Goal: Information Seeking & Learning: Learn about a topic

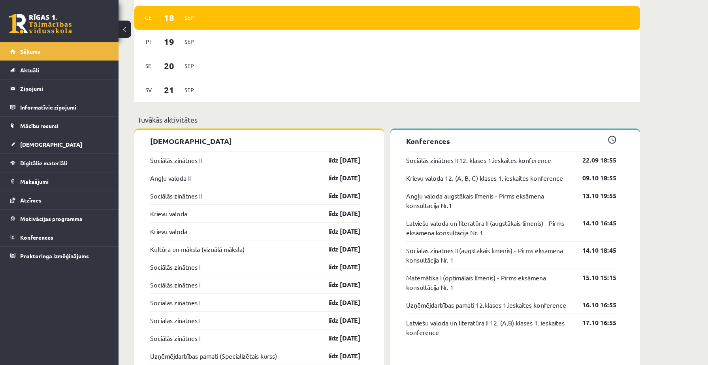
scroll to position [602, 0]
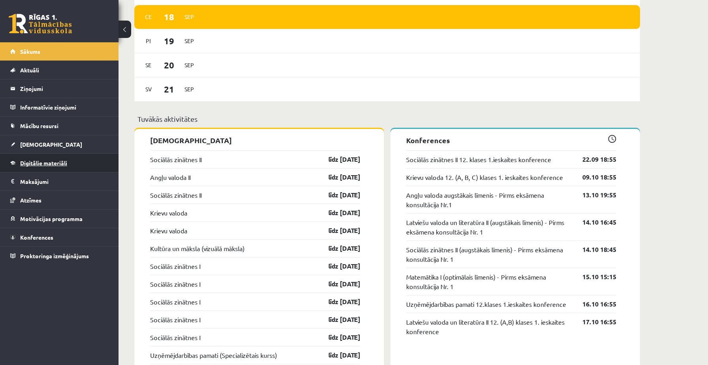
click at [50, 162] on span "Digitālie materiāli" at bounding box center [43, 162] width 47 height 7
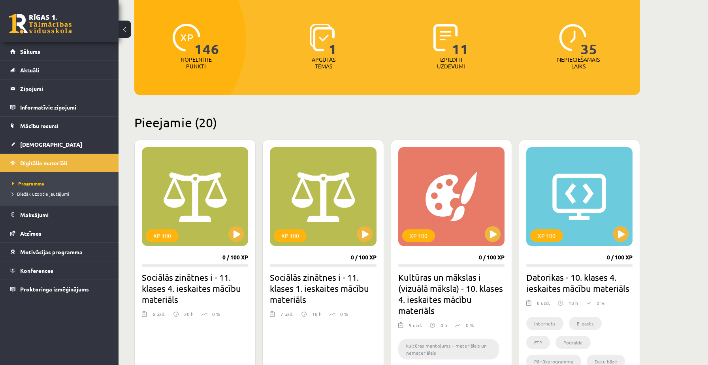
scroll to position [120, 0]
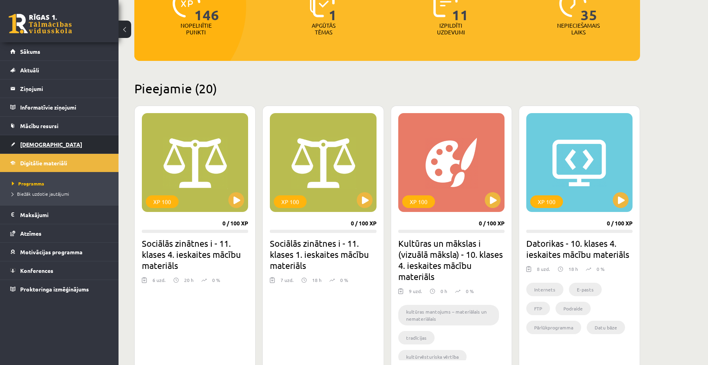
click at [32, 145] on span "[DEMOGRAPHIC_DATA]" at bounding box center [51, 144] width 62 height 7
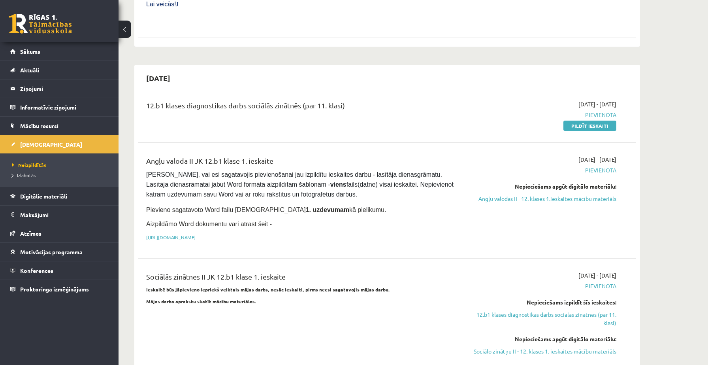
scroll to position [357, 0]
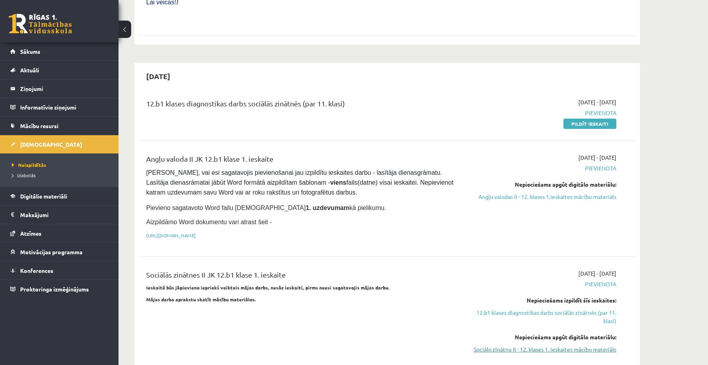
click at [495, 350] on link "Sociālo zinātņu II - 12. klases 1. ieskaites mācību materiāls" at bounding box center [542, 349] width 149 height 8
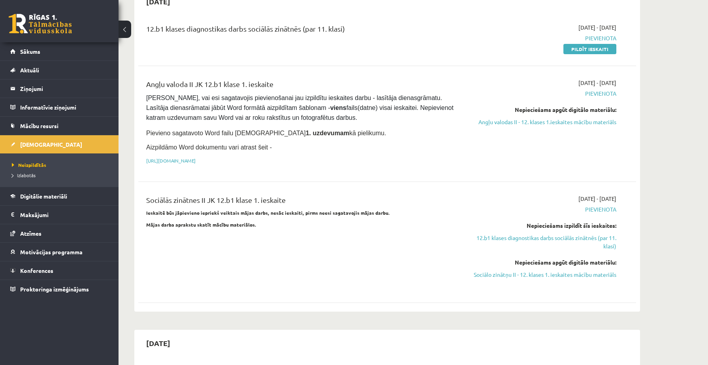
scroll to position [434, 0]
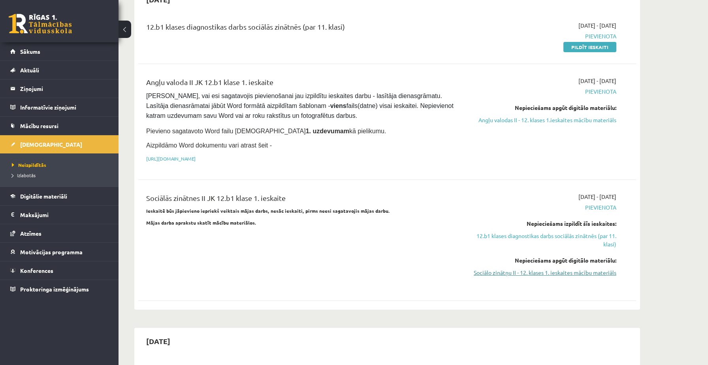
click at [481, 271] on link "Sociālo zinātņu II - 12. klases 1. ieskaites mācību materiāls" at bounding box center [542, 272] width 149 height 8
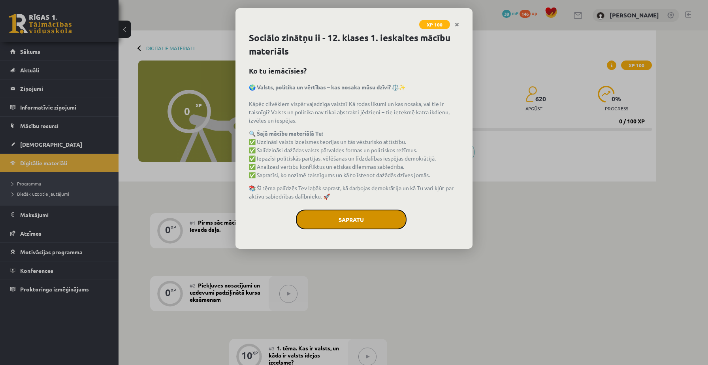
click at [359, 216] on button "Sapratu" at bounding box center [351, 220] width 111 height 20
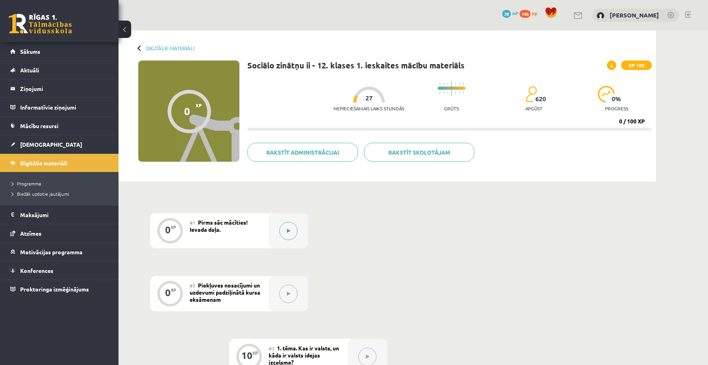
click at [291, 226] on button at bounding box center [288, 231] width 18 height 18
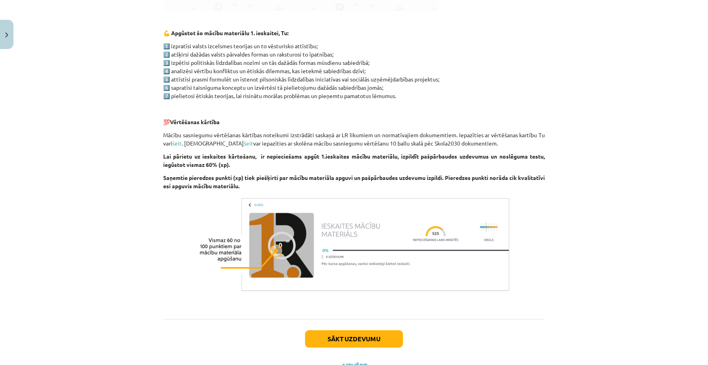
scroll to position [429, 0]
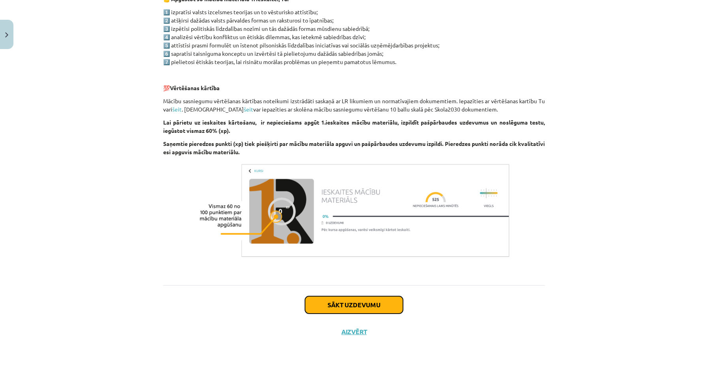
click at [378, 302] on button "Sākt uzdevumu" at bounding box center [354, 304] width 98 height 17
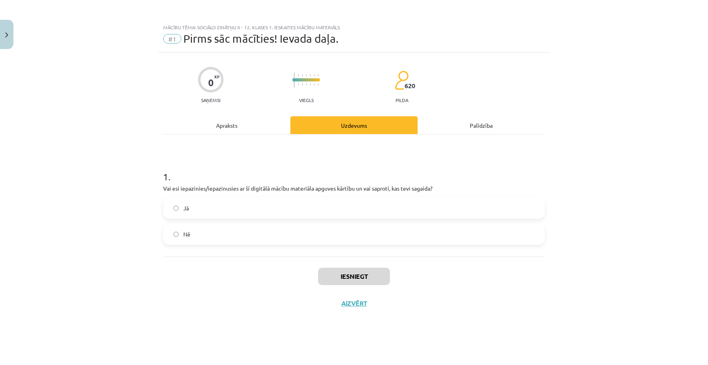
click at [295, 202] on label "Jā" at bounding box center [354, 208] width 380 height 20
click at [347, 271] on button "Iesniegt" at bounding box center [354, 276] width 72 height 17
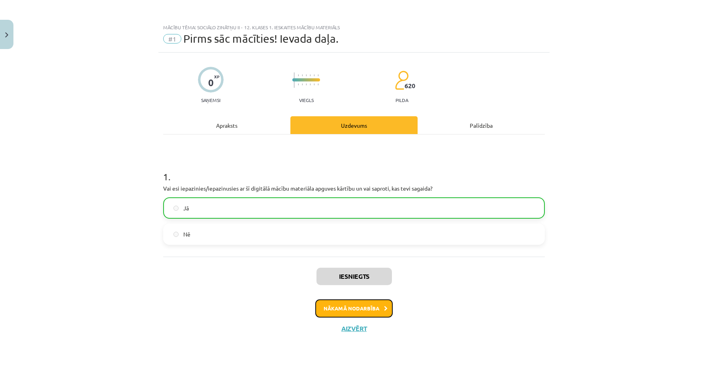
click at [345, 308] on button "Nākamā nodarbība" at bounding box center [353, 308] width 77 height 18
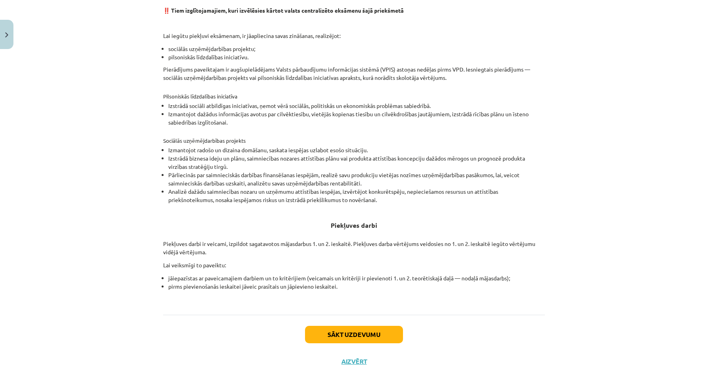
scroll to position [202, 0]
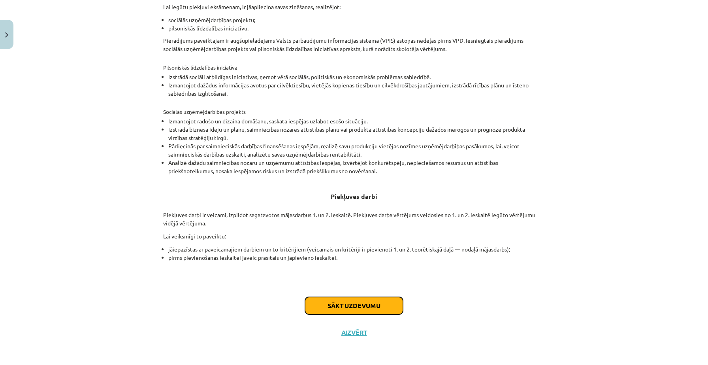
click at [328, 309] on button "Sākt uzdevumu" at bounding box center [354, 305] width 98 height 17
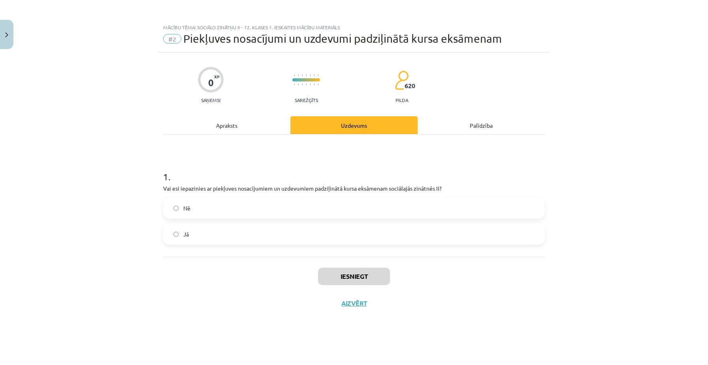
scroll to position [0, 0]
click at [316, 231] on label "Jā" at bounding box center [354, 234] width 380 height 20
click at [335, 279] on button "Iesniegt" at bounding box center [354, 276] width 72 height 17
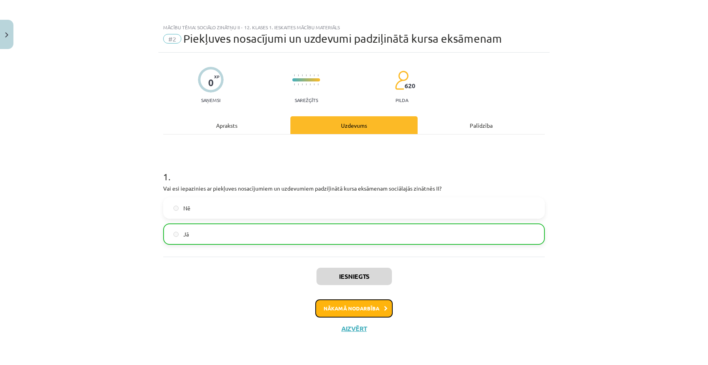
click at [336, 307] on button "Nākamā nodarbība" at bounding box center [353, 308] width 77 height 18
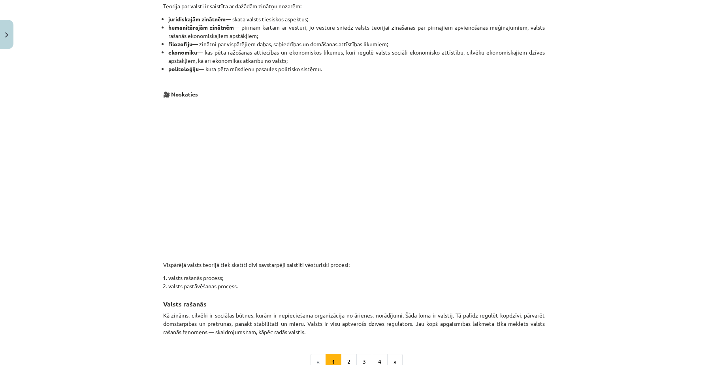
scroll to position [314, 0]
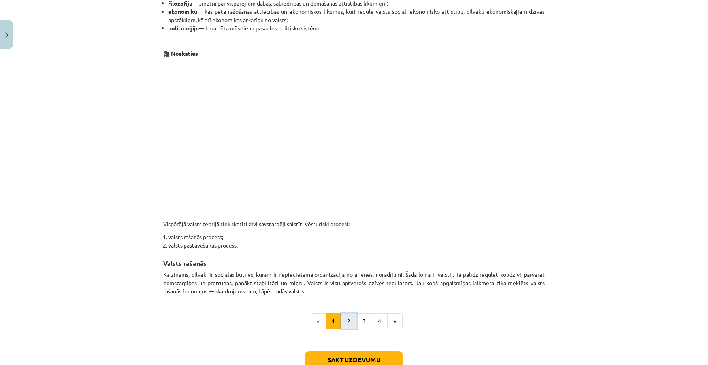
click at [346, 319] on button "2" at bounding box center [349, 321] width 16 height 16
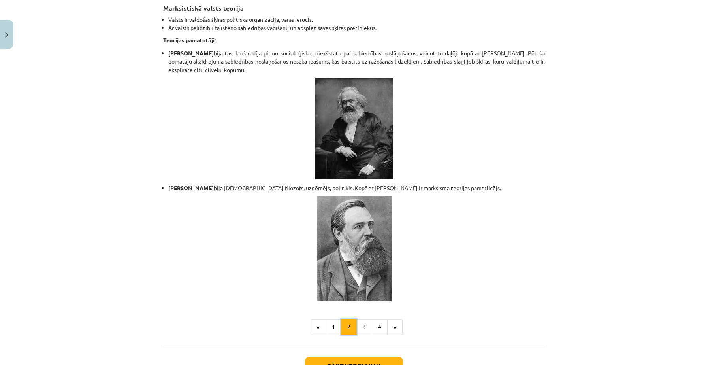
scroll to position [1589, 0]
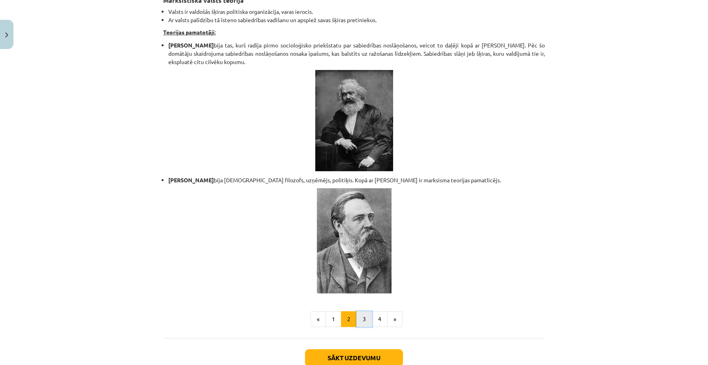
click at [365, 311] on button "3" at bounding box center [365, 319] width 16 height 16
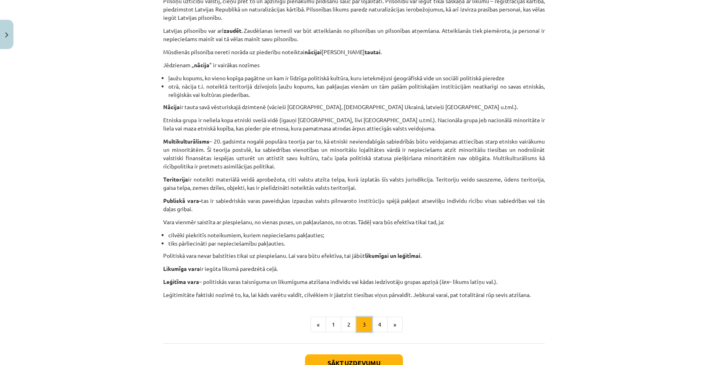
scroll to position [399, 0]
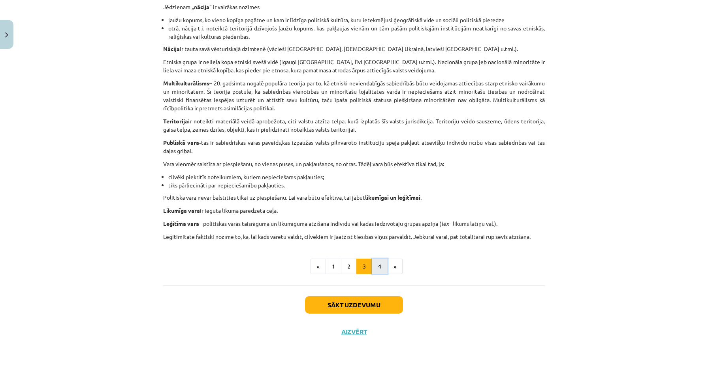
click at [383, 270] on button "4" at bounding box center [380, 267] width 16 height 16
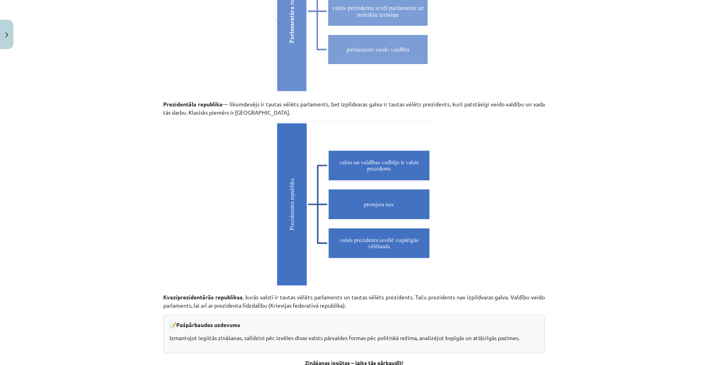
scroll to position [2176, 0]
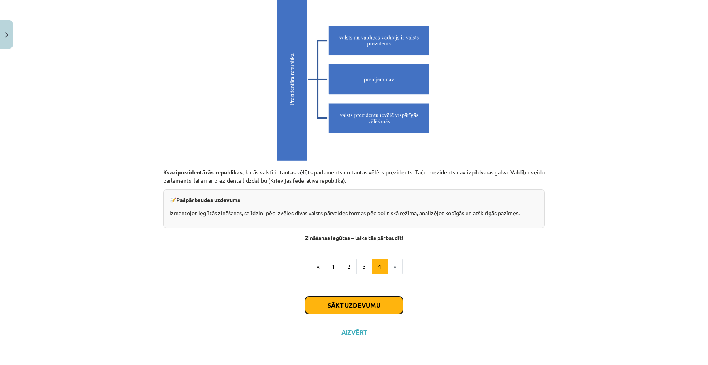
click at [376, 299] on button "Sākt uzdevumu" at bounding box center [354, 304] width 98 height 17
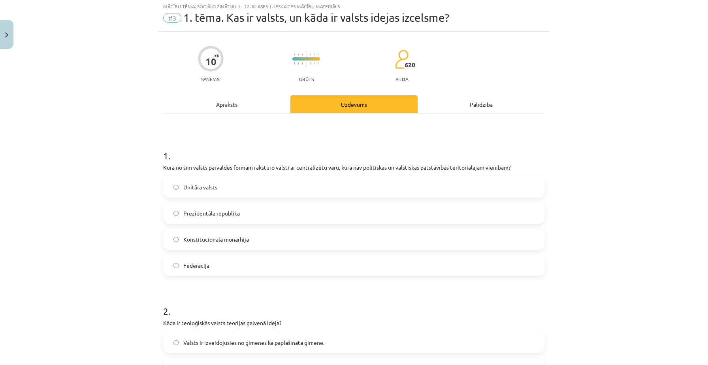
scroll to position [20, 0]
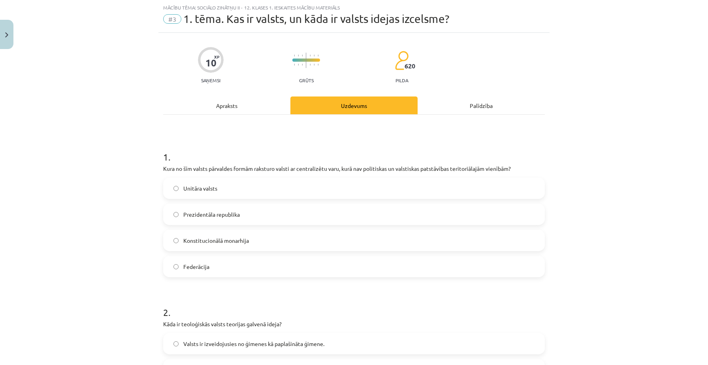
click at [389, 191] on label "Unitāra valsts" at bounding box center [354, 188] width 380 height 20
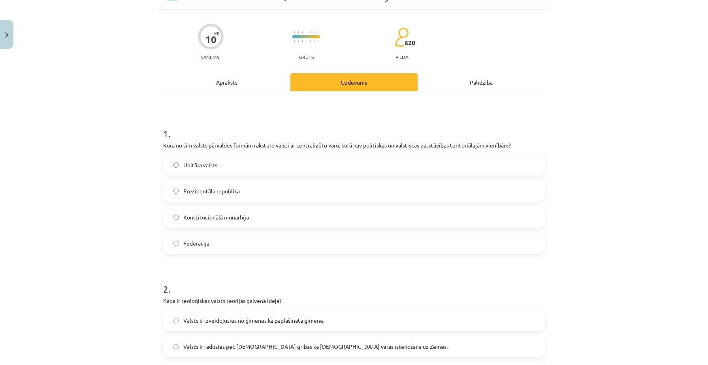
scroll to position [26, 0]
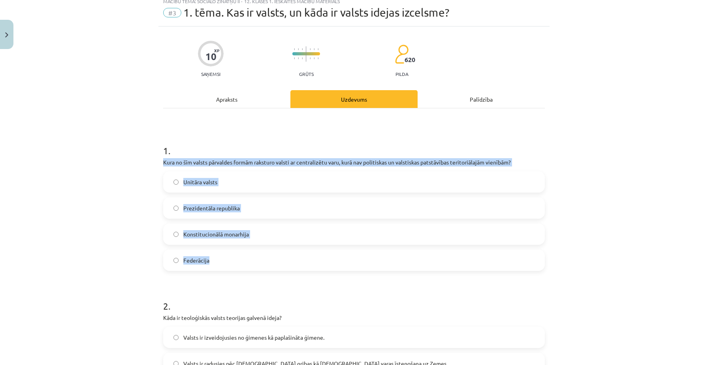
drag, startPoint x: 160, startPoint y: 163, endPoint x: 232, endPoint y: 264, distance: 124.0
copy div "Kura no šīm valsts pārvaldes formām raksturo valsti ar centralizētu varu, kurā …"
click at [136, 194] on div "Mācību tēma: Sociālo zinātņu ii - 12. klases 1. ieskaites mācību materiāls #3 1…" at bounding box center [354, 182] width 708 height 365
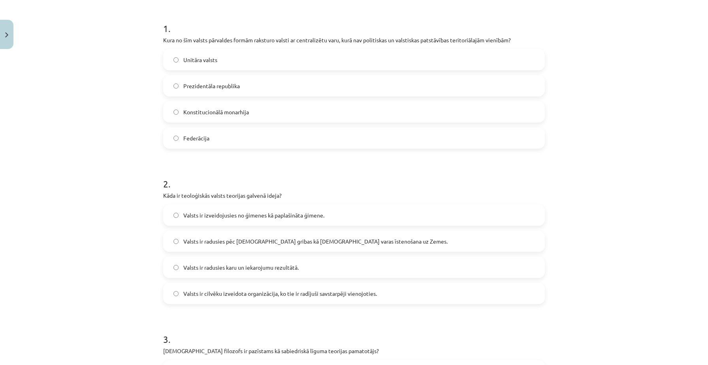
scroll to position [152, 0]
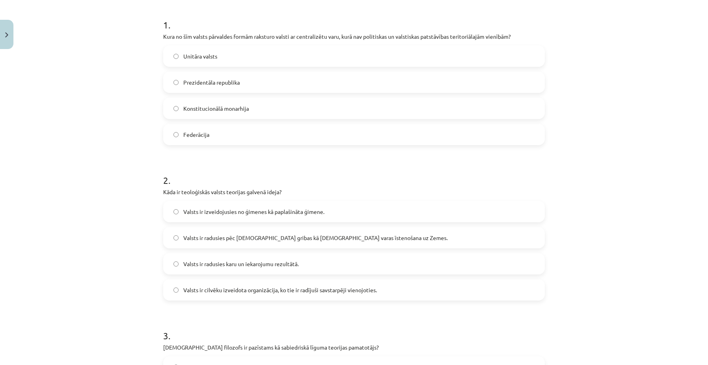
click at [194, 261] on span "Valsts ir radusies karu un iekarojumu rezultātā." at bounding box center [240, 264] width 115 height 8
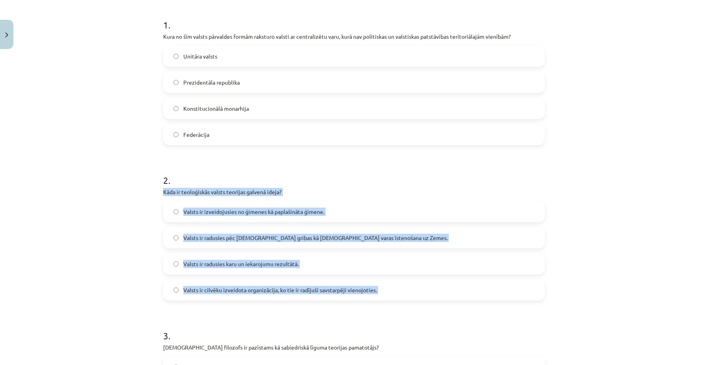
drag, startPoint x: 161, startPoint y: 194, endPoint x: 385, endPoint y: 300, distance: 248.6
click at [385, 300] on div "10 XP Saņemsi Grūts 620 pilda Apraksts Uzdevums Palīdzība 1 . Kura no šīm valst…" at bounding box center [354, 370] width 391 height 938
copy div "Kāda ir teoloģiskās valsts teorijas galvenā ideja? Valsts ir izveidojusies no ģ…"
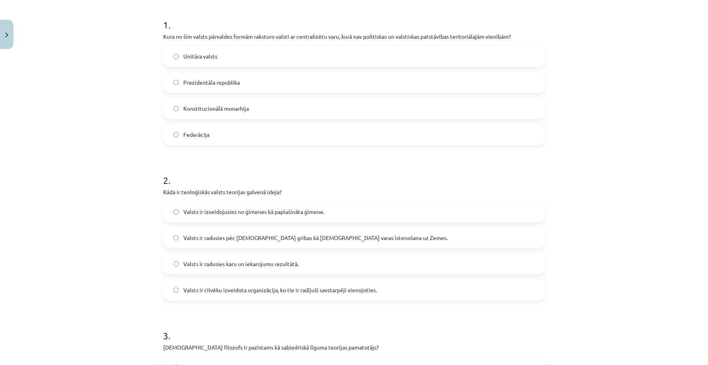
click at [193, 241] on span "Valsts ir radusies pēc [DEMOGRAPHIC_DATA] gribas kā [DEMOGRAPHIC_DATA] varas īs…" at bounding box center [315, 238] width 264 height 8
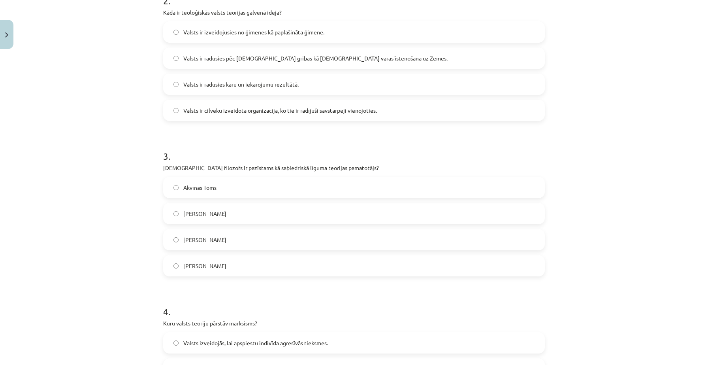
scroll to position [333, 0]
click at [173, 189] on label "Akvīnas Toms" at bounding box center [354, 186] width 380 height 20
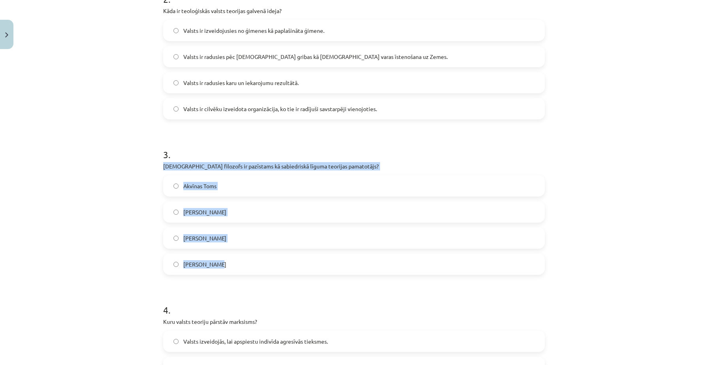
drag, startPoint x: 163, startPoint y: 162, endPoint x: 232, endPoint y: 268, distance: 126.7
click at [232, 268] on div "3 . [DEMOGRAPHIC_DATA] filozofs ir pazīstams kā sabiedriskā līguma teorijas pam…" at bounding box center [354, 205] width 382 height 140
copy div "[DEMOGRAPHIC_DATA] filozofs ir pazīstams kā sabiedriskā līguma teorijas pamatot…"
click at [196, 261] on span "[PERSON_NAME]" at bounding box center [204, 264] width 43 height 8
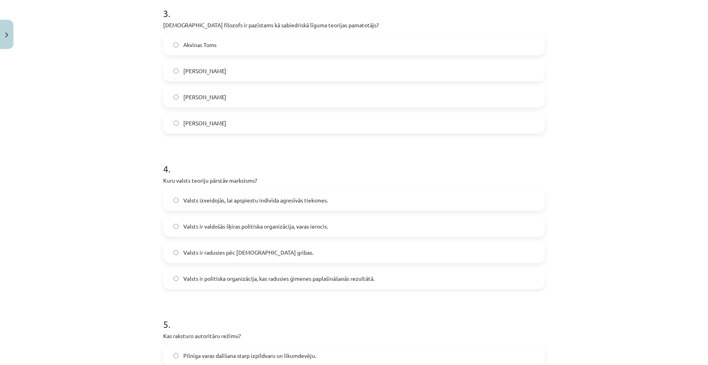
scroll to position [478, 0]
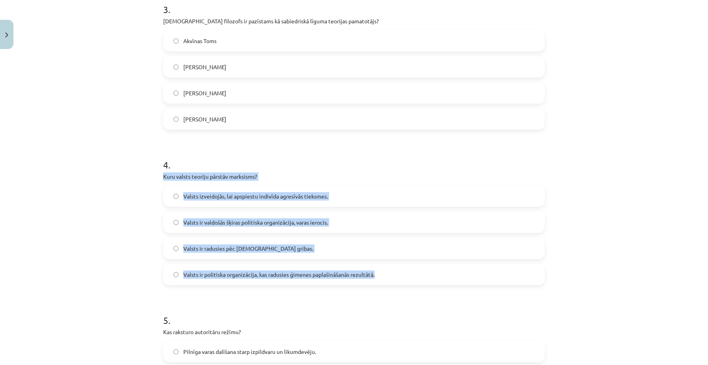
drag, startPoint x: 162, startPoint y: 176, endPoint x: 397, endPoint y: 275, distance: 254.2
click at [397, 275] on div "10 XP Saņemsi Grūts 620 pilda Apraksts Uzdevums Palīdzība 1 . Kura no šīm valst…" at bounding box center [354, 44] width 391 height 938
copy div "Kuru valsts teoriju pārstāv marksisms? Valsts izveidojās, lai apspiestu indivīd…"
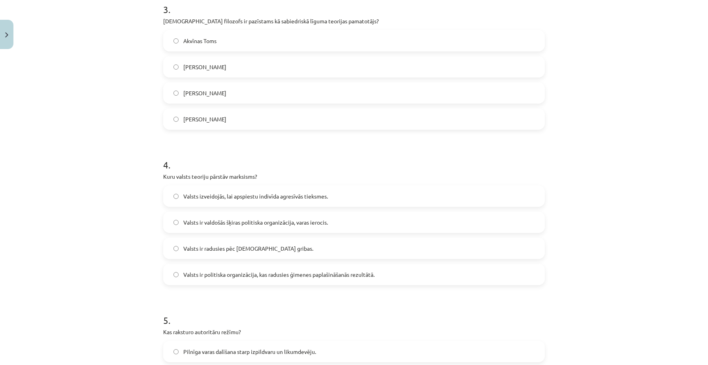
click at [277, 225] on span "Valsts ir valdošās šķiras politiska organizācija, varas ierocis." at bounding box center [255, 222] width 145 height 8
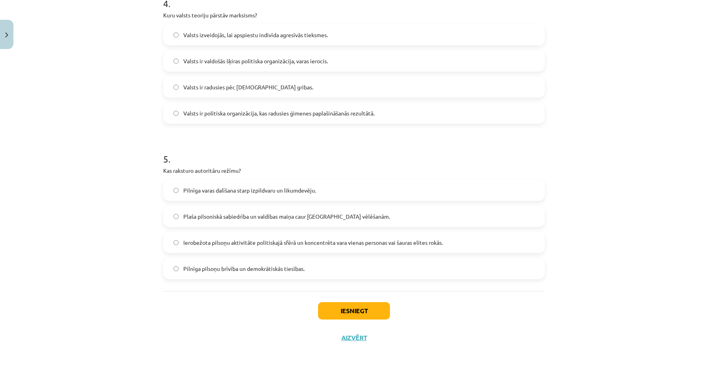
scroll to position [645, 0]
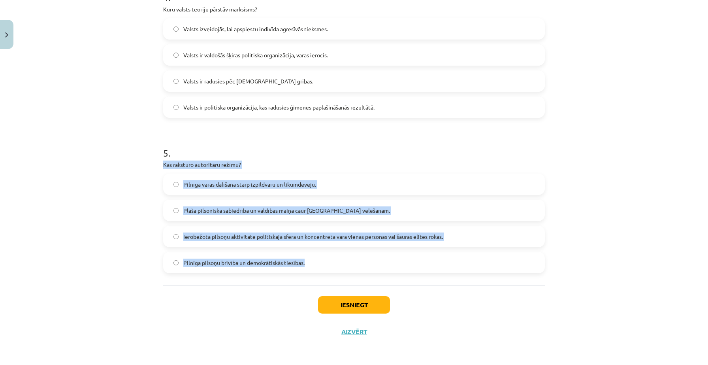
drag, startPoint x: 163, startPoint y: 165, endPoint x: 332, endPoint y: 273, distance: 200.0
copy div "Kas raksturo autoritāru režīmu? Pilnīga varas dalīšana starp izpildvaru un liku…"
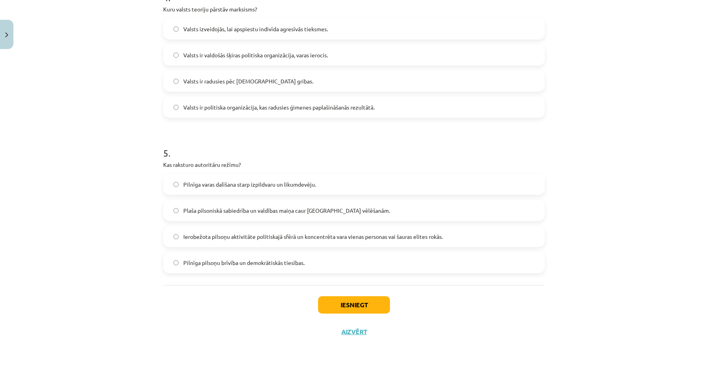
click at [312, 236] on span "Ierobežota pilsoņu aktivitāte politiskajā sfērā un koncentrēta vara vienas pers…" at bounding box center [313, 236] width 260 height 8
click at [338, 305] on button "Iesniegt" at bounding box center [354, 304] width 72 height 17
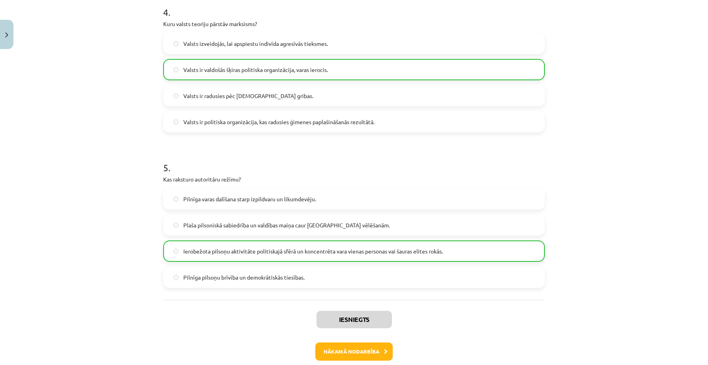
scroll to position [670, 0]
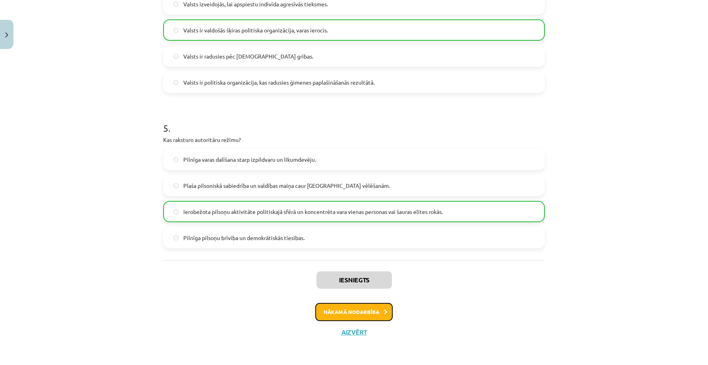
click at [325, 314] on button "Nākamā nodarbība" at bounding box center [353, 312] width 77 height 18
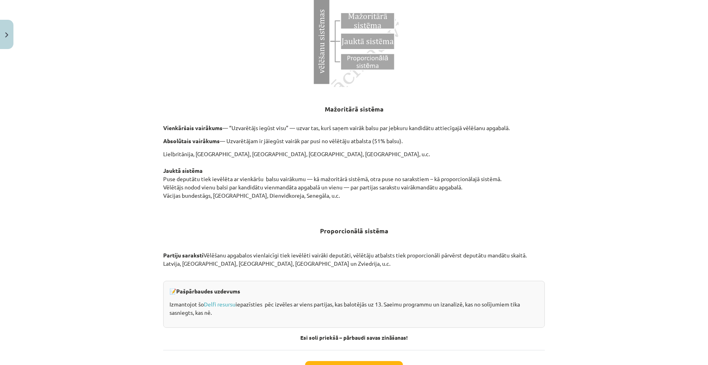
scroll to position [741, 0]
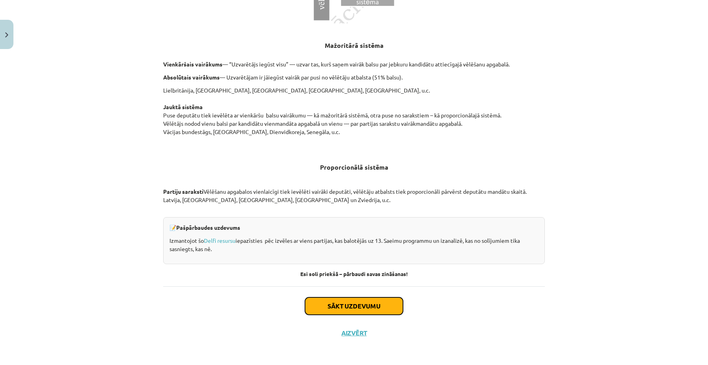
click at [331, 305] on button "Sākt uzdevumu" at bounding box center [354, 305] width 98 height 17
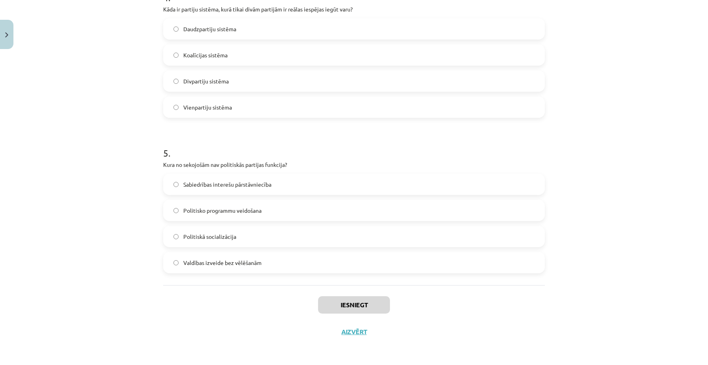
scroll to position [0, 0]
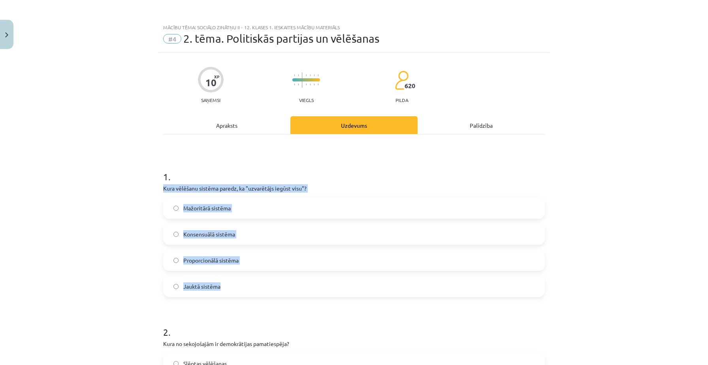
drag, startPoint x: 164, startPoint y: 187, endPoint x: 234, endPoint y: 284, distance: 119.5
click at [234, 284] on div "1 . Kura vēlēšanu sistēma paredz, ka "uzvarētājs iegūst visu"? Mažoritārā sistē…" at bounding box center [354, 227] width 382 height 140
copy div "Kura vēlēšanu sistēma paredz, ka "uzvarētājs iegūst visu"? Mažoritārā sistēma K…"
click at [198, 208] on span "Mažoritārā sistēma" at bounding box center [206, 208] width 47 height 8
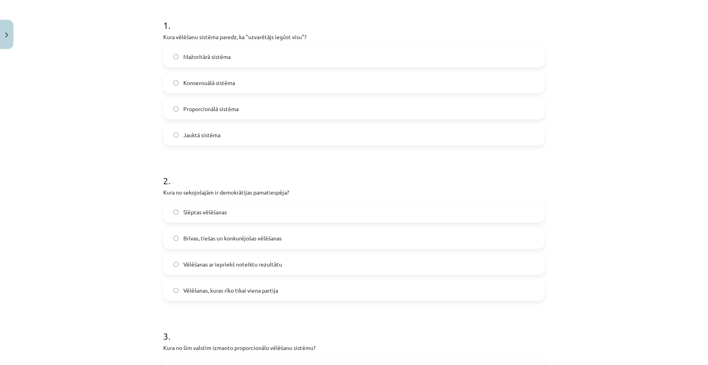
scroll to position [153, 0]
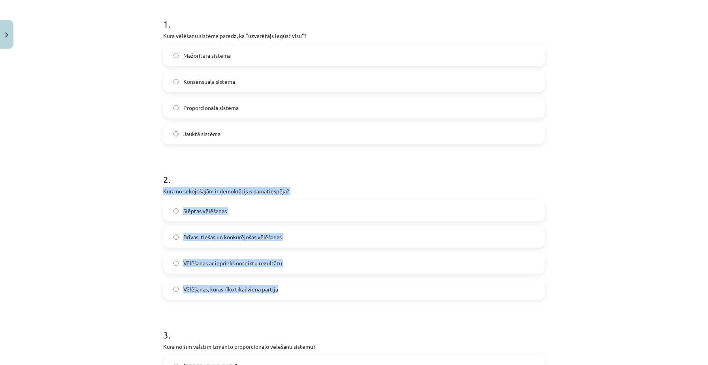
drag, startPoint x: 162, startPoint y: 188, endPoint x: 276, endPoint y: 296, distance: 157.4
click at [276, 296] on div "10 XP Saņemsi Viegls 620 pilda Apraksts Uzdevums Palīdzība 1 . Kura vēlēšanu si…" at bounding box center [354, 369] width 391 height 938
copy div "Kura no sekojošajām ir demokrātijas pamatiespēja? Slēptas vēlēšanas Brīvas, tie…"
click at [267, 240] on span "Brīvas, tiešas un konkurējošas vēlēšanas" at bounding box center [232, 237] width 98 height 8
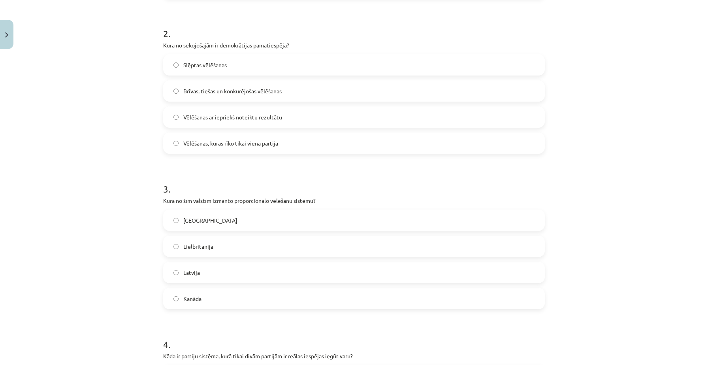
scroll to position [303, 0]
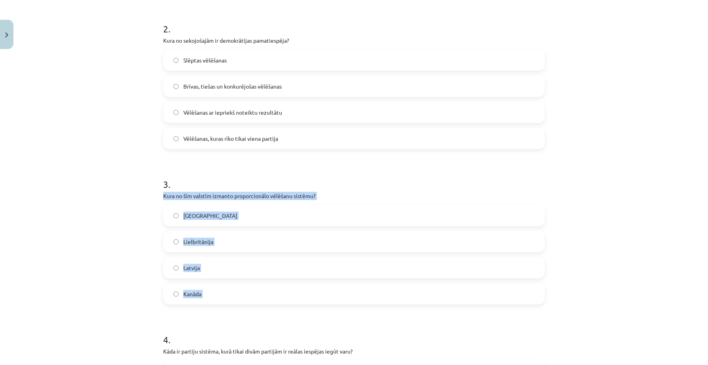
drag, startPoint x: 164, startPoint y: 197, endPoint x: 236, endPoint y: 313, distance: 137.0
click at [236, 313] on form "1 . Kura vēlēšanu sistēma paredz, ka "uzvarētājs iegūst visu"? Mažoritārā sistē…" at bounding box center [354, 234] width 382 height 761
copy div "Kura no šīm valstīm izmanto proporcionālo vēlēšanu sistēmu? ASV Lielbritānija L…"
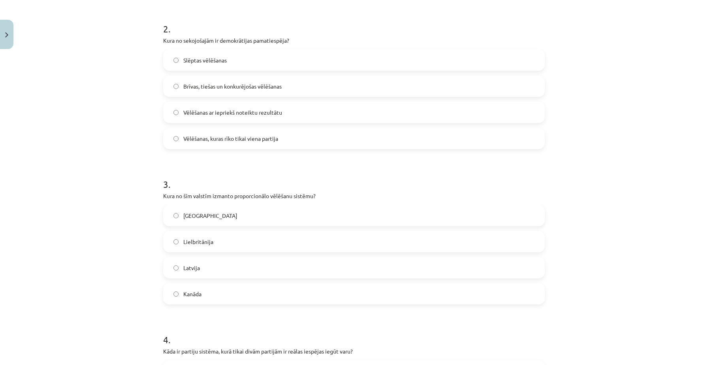
click at [179, 276] on label "Latvija" at bounding box center [354, 268] width 380 height 20
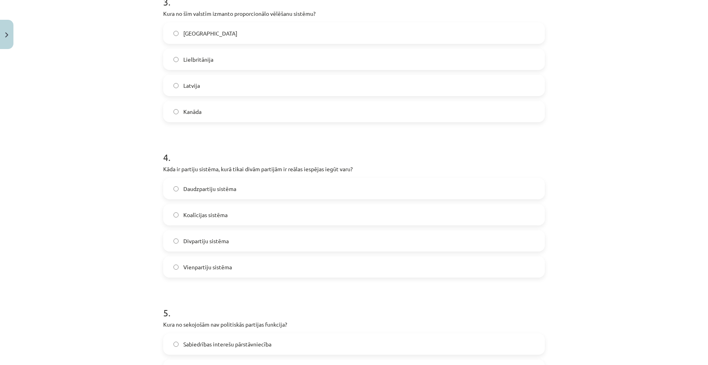
scroll to position [493, 0]
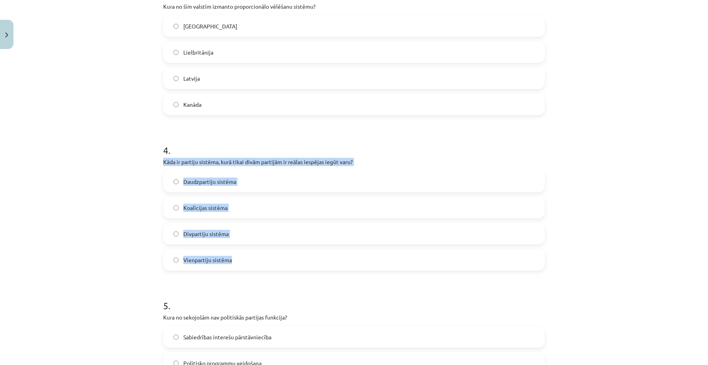
drag, startPoint x: 161, startPoint y: 160, endPoint x: 236, endPoint y: 269, distance: 132.1
click at [236, 269] on div "10 XP Saņemsi Viegls 620 pilda Apraksts Uzdevums Palīdzība 1 . Kura vēlēšanu si…" at bounding box center [354, 29] width 391 height 938
copy div "Kāda ir partiju sistēma, kurā tikai divām partijām ir reālas iespējas iegūt var…"
click at [208, 234] on span "Divpartiju sistēma" at bounding box center [205, 234] width 45 height 8
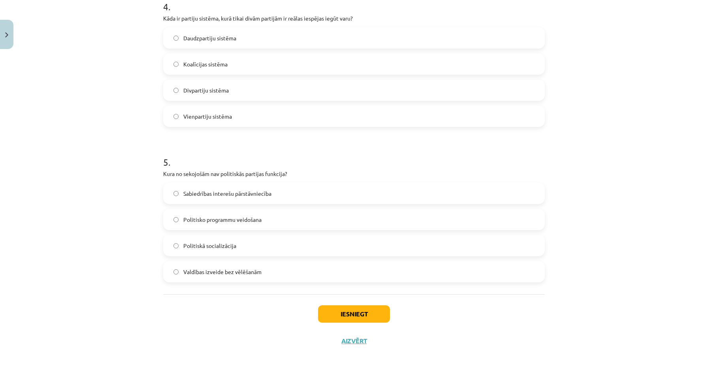
scroll to position [643, 0]
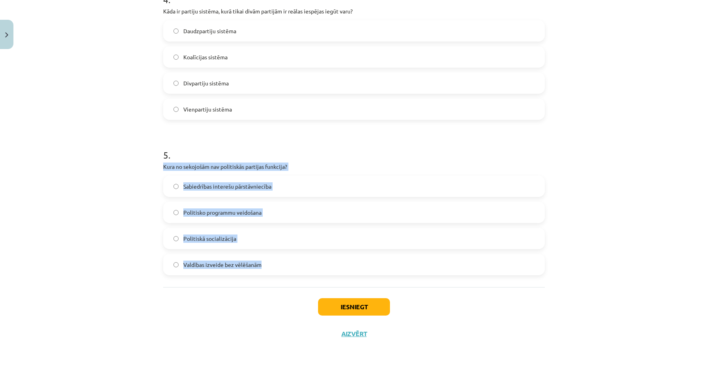
drag, startPoint x: 164, startPoint y: 168, endPoint x: 278, endPoint y: 263, distance: 149.0
click at [278, 263] on div "5 . Kura no sekojošām nav politiskās partijas funkcija? Sabiedrības interešu pā…" at bounding box center [354, 206] width 382 height 140
copy div "Kura no sekojošām nav politiskās partijas funkcija? Sabiedrības interešu pārstā…"
click at [238, 263] on span "Valdības izveide bez vēlēšanām" at bounding box center [222, 265] width 78 height 8
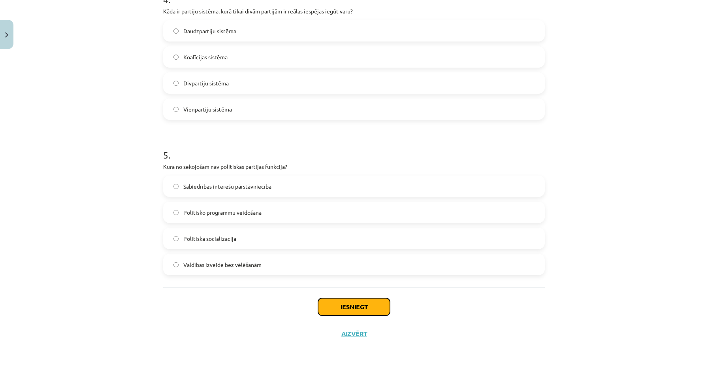
click at [333, 306] on button "Iesniegt" at bounding box center [354, 306] width 72 height 17
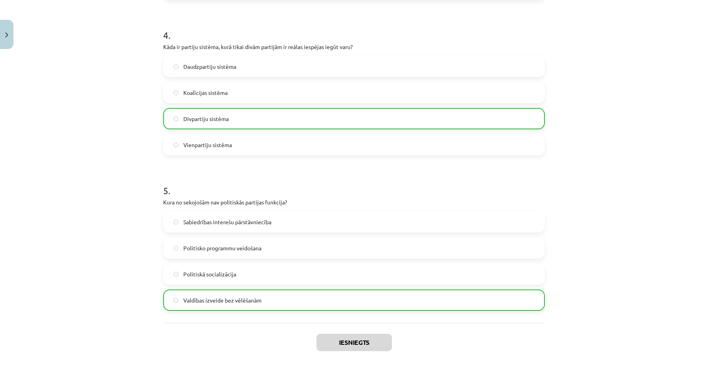
scroll to position [670, 0]
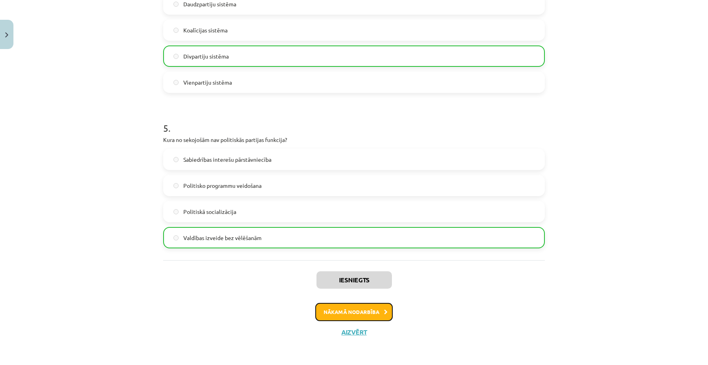
click at [333, 306] on button "Nākamā nodarbība" at bounding box center [353, 312] width 77 height 18
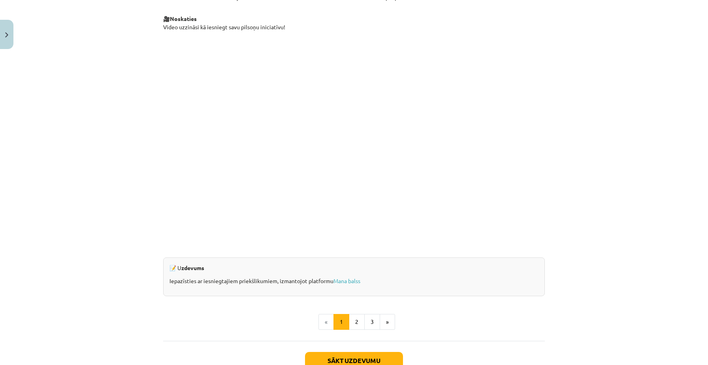
scroll to position [627, 0]
click at [357, 321] on button "2" at bounding box center [357, 322] width 16 height 16
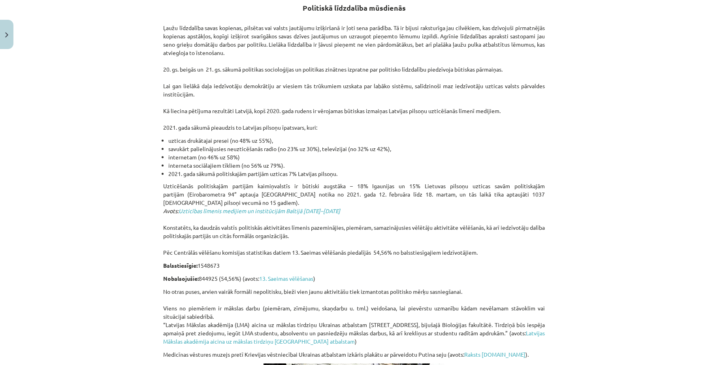
scroll to position [142, 0]
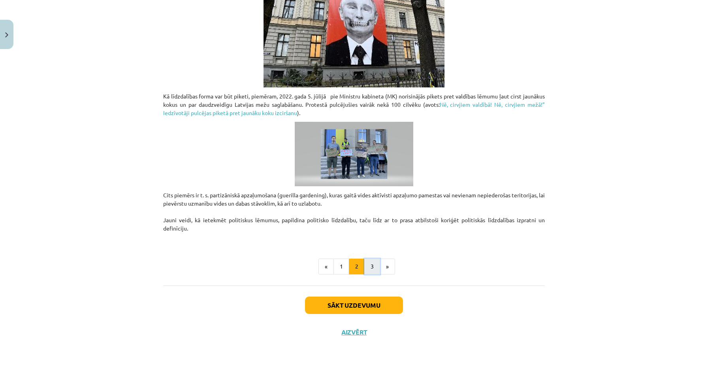
click at [371, 265] on button "3" at bounding box center [372, 267] width 16 height 16
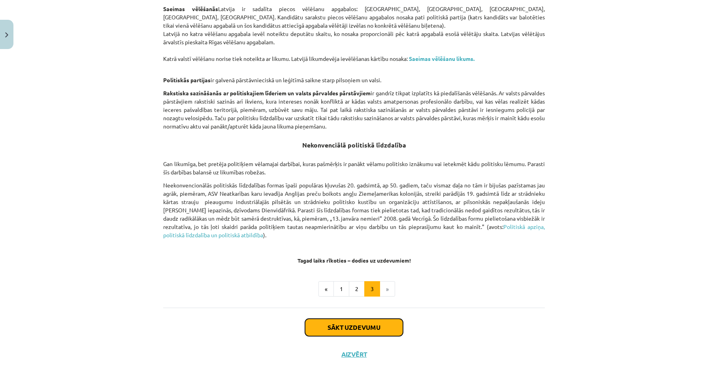
click at [368, 322] on button "Sākt uzdevumu" at bounding box center [354, 327] width 98 height 17
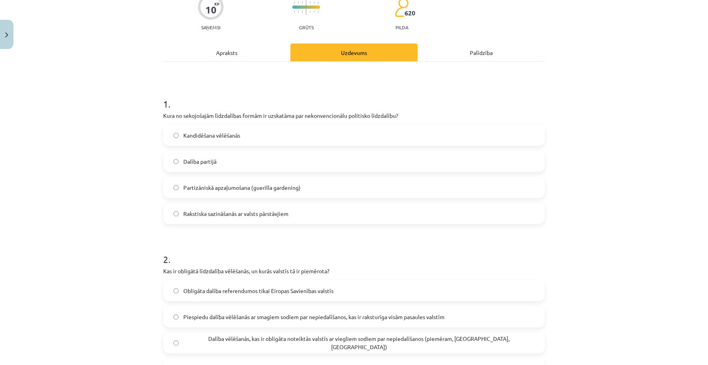
scroll to position [0, 0]
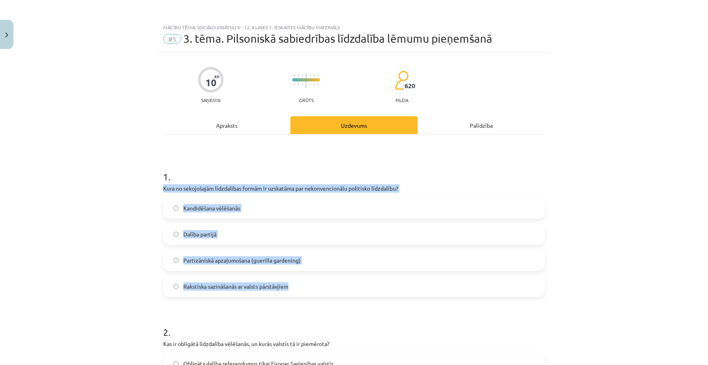
drag, startPoint x: 163, startPoint y: 187, endPoint x: 311, endPoint y: 289, distance: 179.4
click at [302, 272] on div "Kandidēšana vēlēšanās Dalība partijā Partizāniskā apzaļumošana (guerilla garden…" at bounding box center [354, 247] width 382 height 100
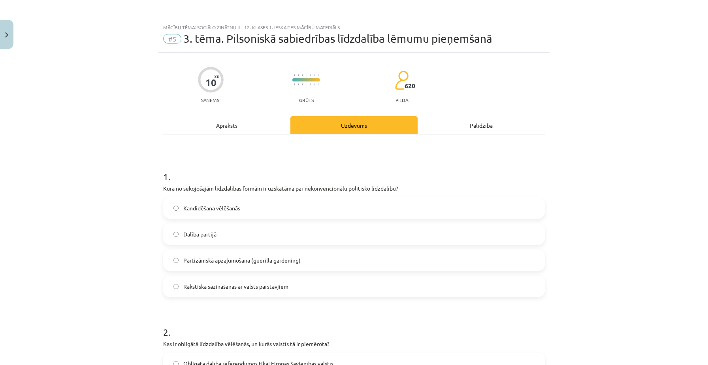
click at [302, 250] on div "Partizāniskā apzaļumošana (guerilla gardening)" at bounding box center [354, 259] width 382 height 21
click at [286, 259] on span "Partizāniskā apzaļumošana (guerilla gardening)" at bounding box center [241, 260] width 117 height 8
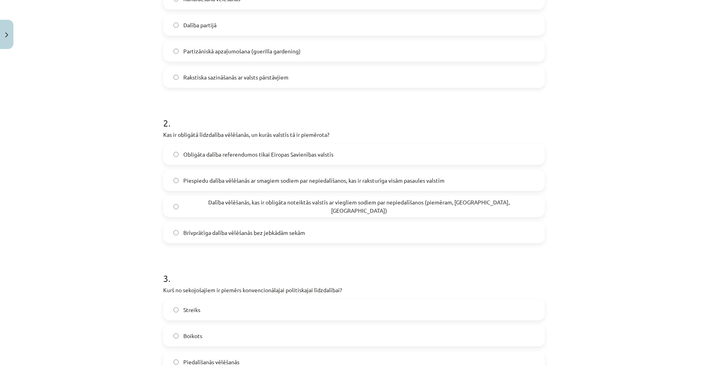
scroll to position [210, 0]
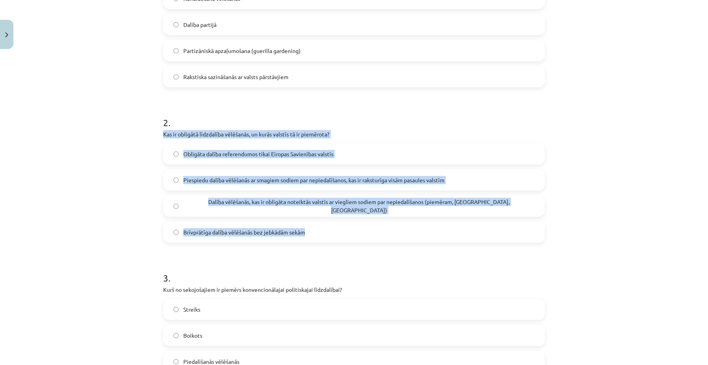
drag, startPoint x: 160, startPoint y: 134, endPoint x: 315, endPoint y: 238, distance: 186.0
click at [315, 238] on div "10 XP Saņemsi Grūts 620 pilda Apraksts Uzdevums Palīdzība 1 . Kura no sekojošaj…" at bounding box center [354, 312] width 391 height 938
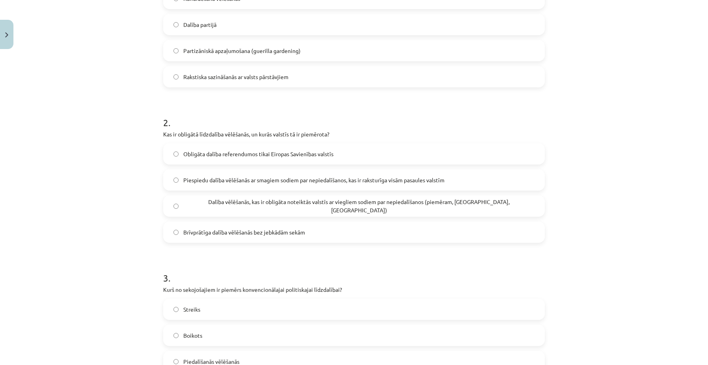
click at [386, 205] on span "Dalība vēlēšanās, kas ir obligāta noteiktās valstīs ar viegliem sodiem par nepi…" at bounding box center [358, 206] width 351 height 17
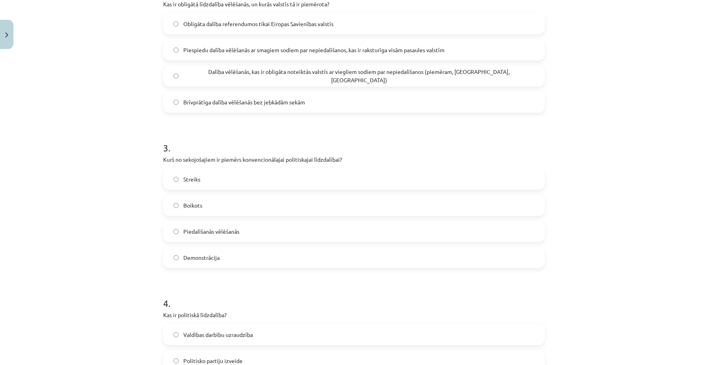
scroll to position [342, 0]
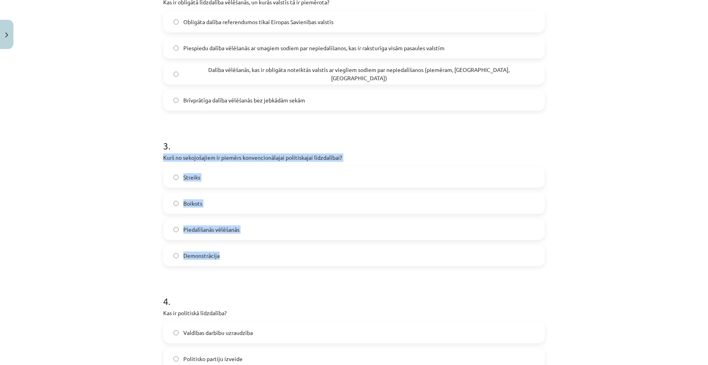
drag, startPoint x: 163, startPoint y: 158, endPoint x: 259, endPoint y: 258, distance: 138.4
click at [259, 258] on div "3 . Kurš no sekojošajiem ir piemērs konvencionālajai politiskajai līdzdalībai? …" at bounding box center [354, 197] width 382 height 140
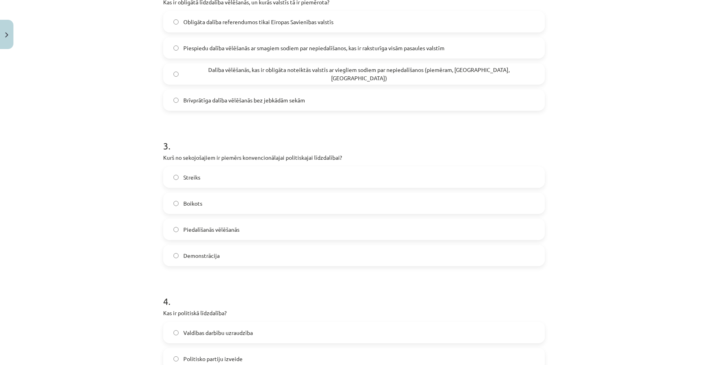
click at [202, 235] on label "Piedalīšanās vēlēšanās" at bounding box center [354, 229] width 380 height 20
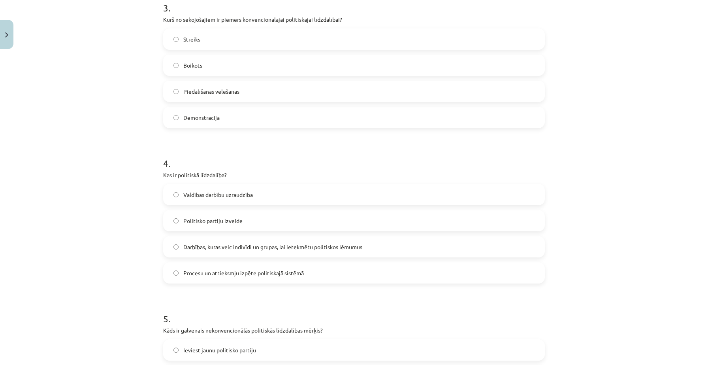
scroll to position [480, 0]
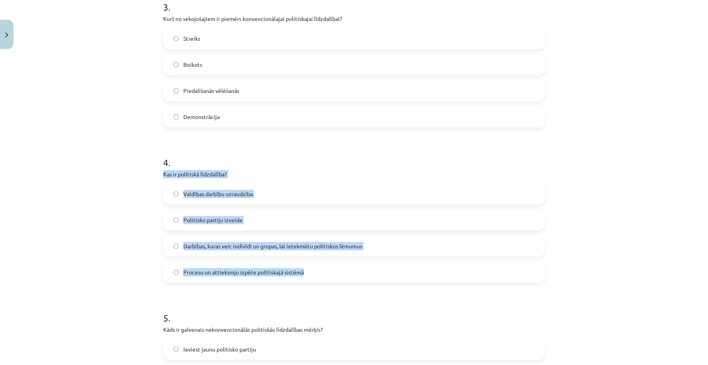
drag, startPoint x: 162, startPoint y: 174, endPoint x: 312, endPoint y: 273, distance: 179.7
click at [312, 273] on div "10 XP Saņemsi Grūts 620 pilda Apraksts Uzdevums Palīdzība 1 . Kura no sekojošaj…" at bounding box center [354, 41] width 391 height 938
click at [326, 250] on span "Darbības, kuras veic indivīdi un grupas, lai ietekmētu politiskos lēmumus" at bounding box center [272, 246] width 179 height 8
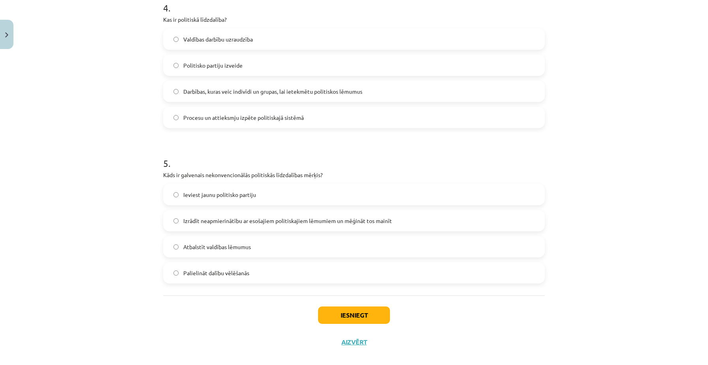
scroll to position [643, 0]
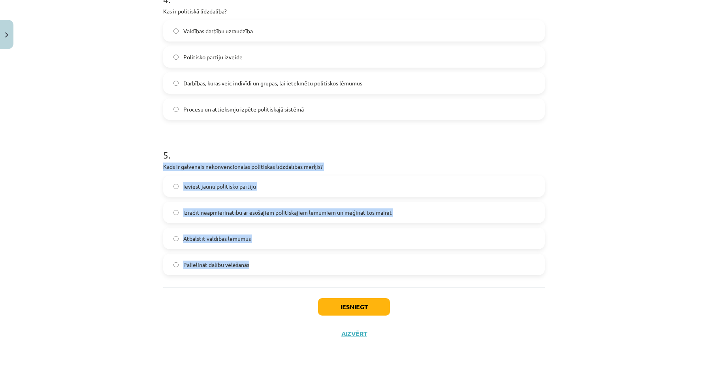
drag, startPoint x: 164, startPoint y: 166, endPoint x: 272, endPoint y: 269, distance: 148.7
click at [272, 269] on div "5 . Kāds ir galvenais nekonvencionālās politiskās līdzdalības mērķis? Ieviest j…" at bounding box center [354, 206] width 382 height 140
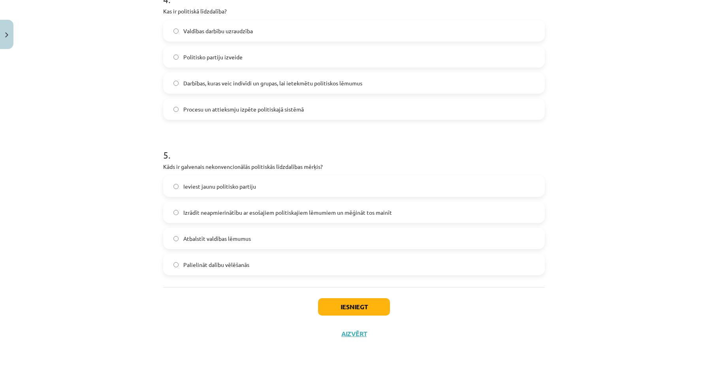
click at [348, 214] on span "Izrādīt neapmierinātību ar esošajiem politiskajiem lēmumiem un mēģināt tos main…" at bounding box center [287, 212] width 209 height 8
click at [350, 310] on button "Iesniegt" at bounding box center [354, 306] width 72 height 17
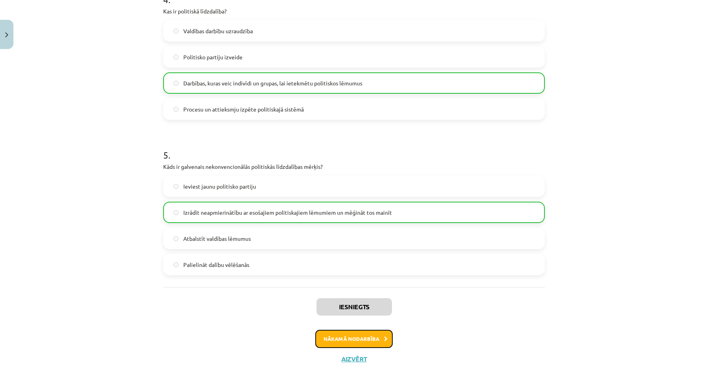
click at [348, 340] on button "Nākamā nodarbība" at bounding box center [353, 339] width 77 height 18
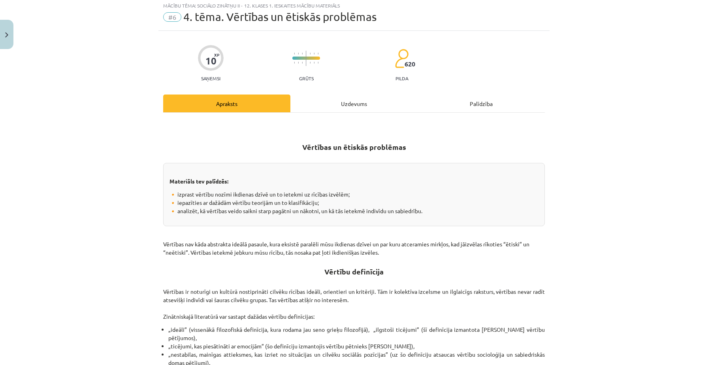
scroll to position [20, 0]
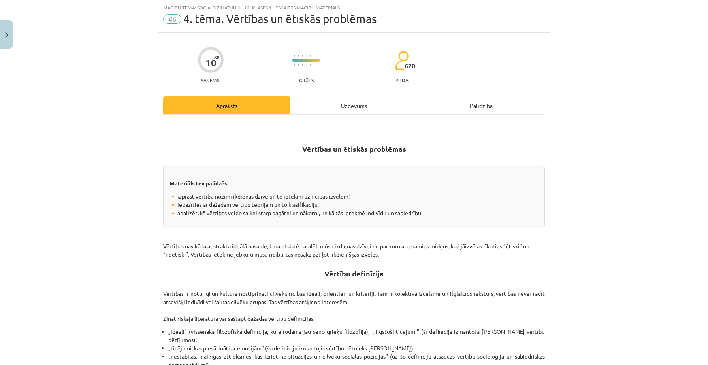
click at [275, 8] on div "Mācību tēma: Sociālo zinātņu ii - 12. klases 1. ieskaites mācību materiāls" at bounding box center [354, 8] width 382 height 6
click at [171, 19] on span "#6" at bounding box center [172, 18] width 18 height 9
click at [176, 7] on div "Mācību tēma: Sociālo zinātņu ii - 12. klases 1. ieskaites mācību materiāls" at bounding box center [354, 8] width 382 height 6
click at [8, 31] on button "Close" at bounding box center [6, 34] width 13 height 29
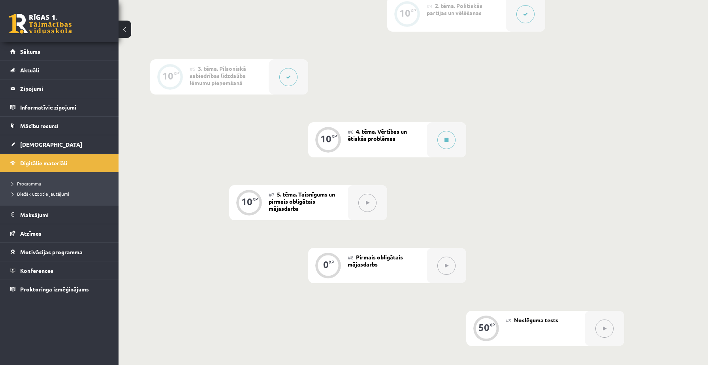
scroll to position [400, 0]
